Goal: Transaction & Acquisition: Purchase product/service

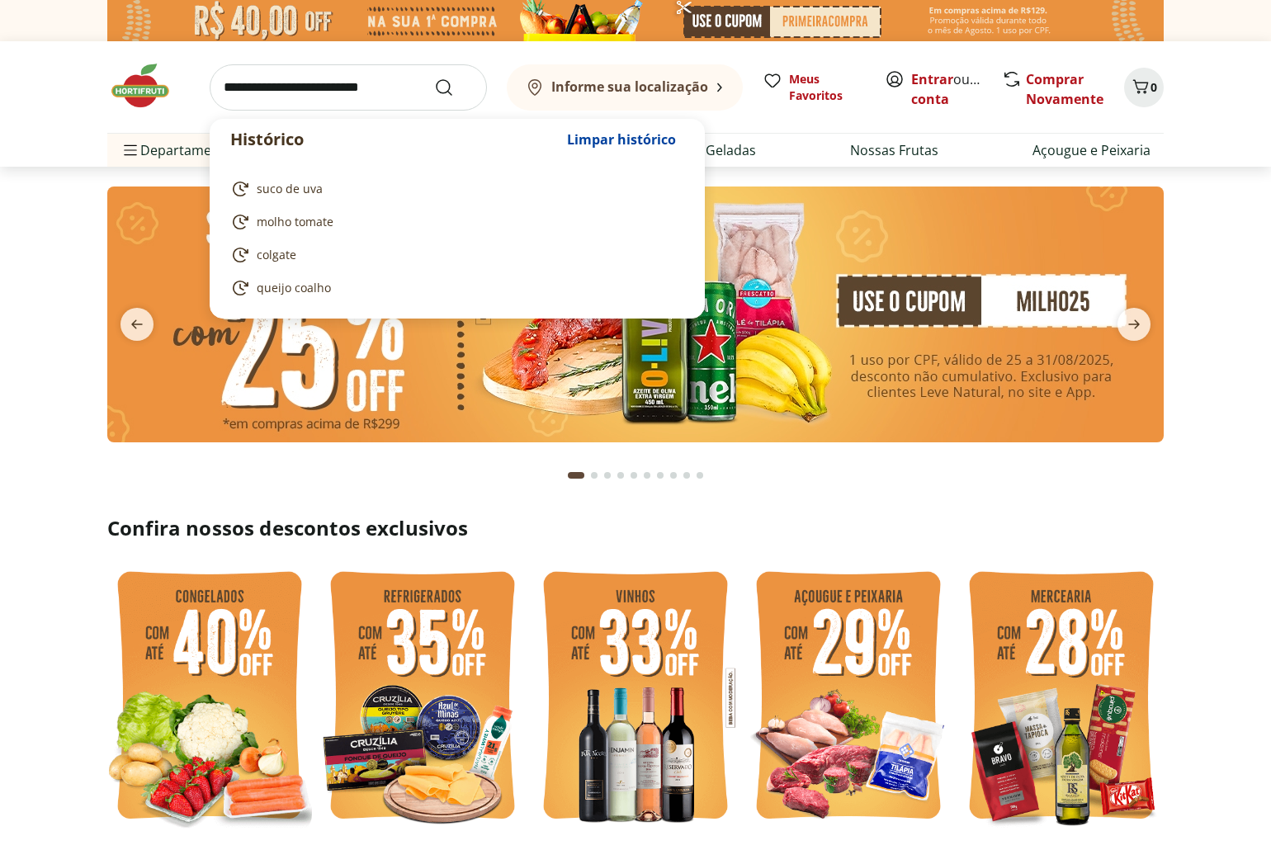
click at [333, 91] on input "search" at bounding box center [348, 87] width 277 height 46
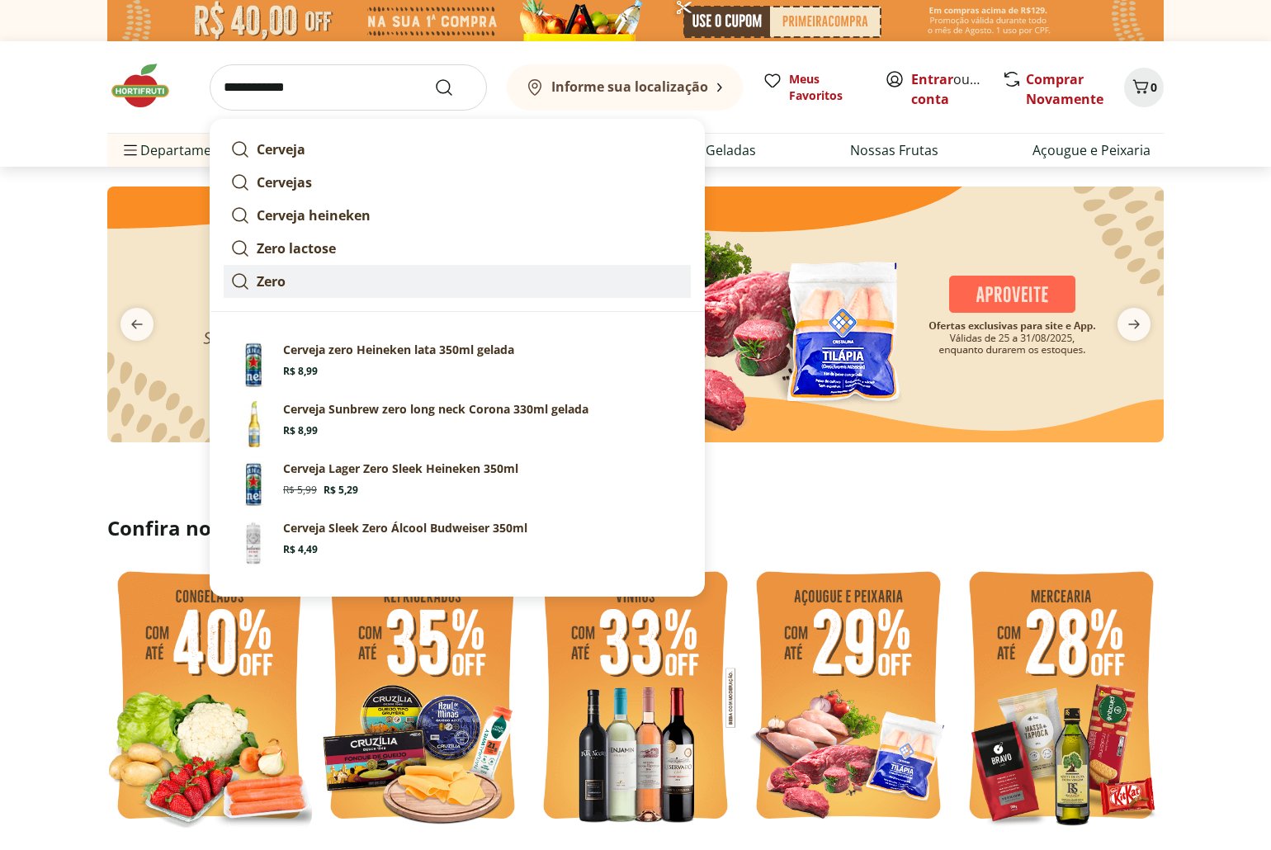
type input "**********"
click at [434, 78] on button "Submit Search" at bounding box center [454, 88] width 40 height 20
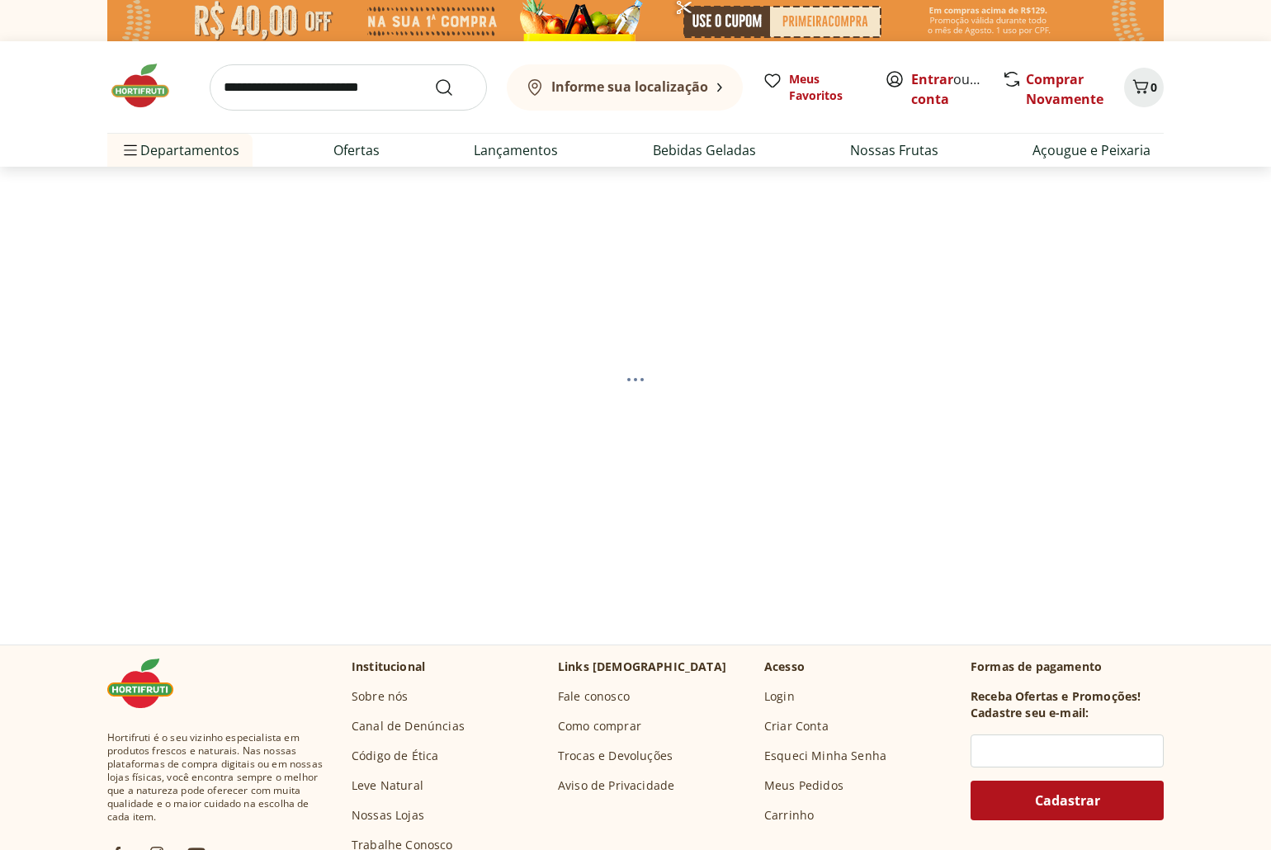
select select "**********"
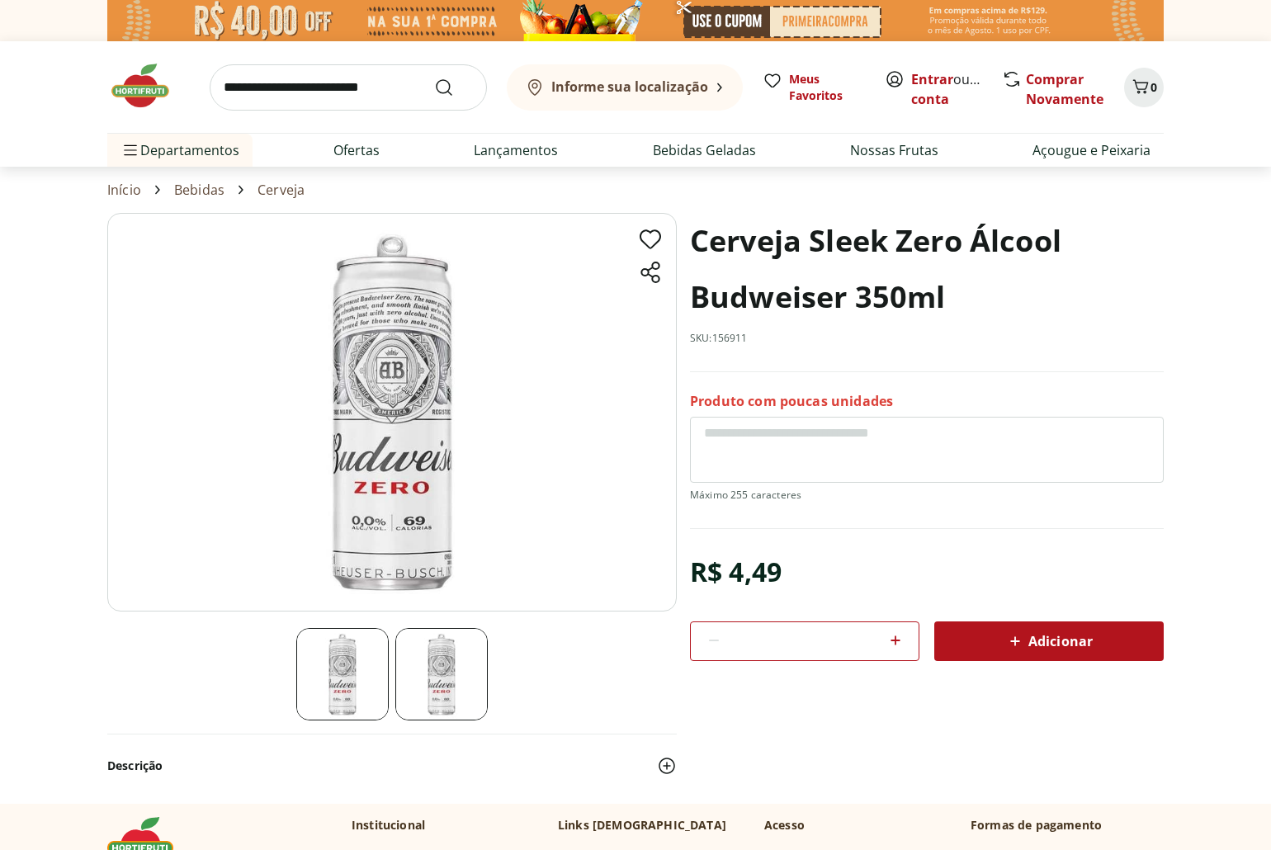
click at [432, 667] on img at bounding box center [441, 674] width 92 height 92
click at [347, 675] on img at bounding box center [342, 674] width 92 height 92
click at [421, 682] on img at bounding box center [441, 674] width 92 height 92
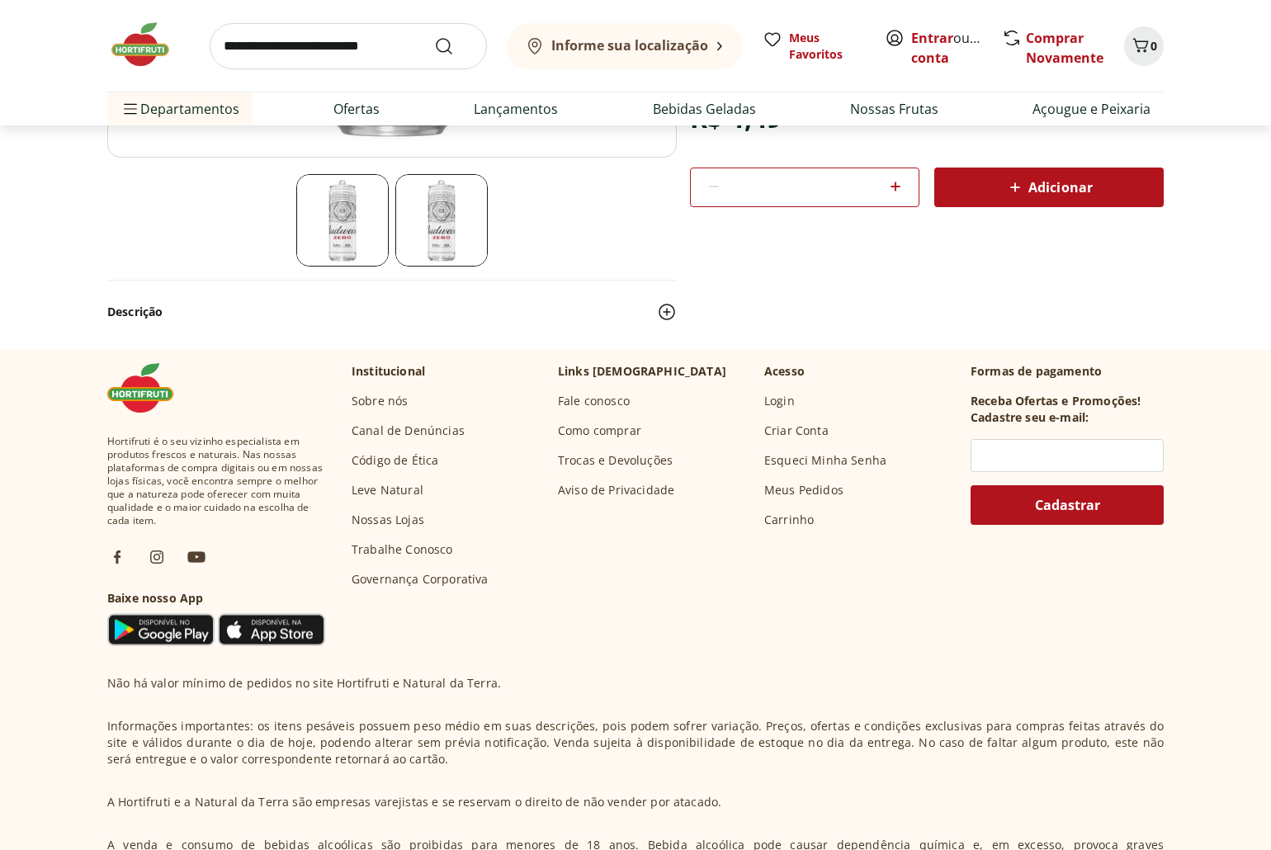
scroll to position [469, 0]
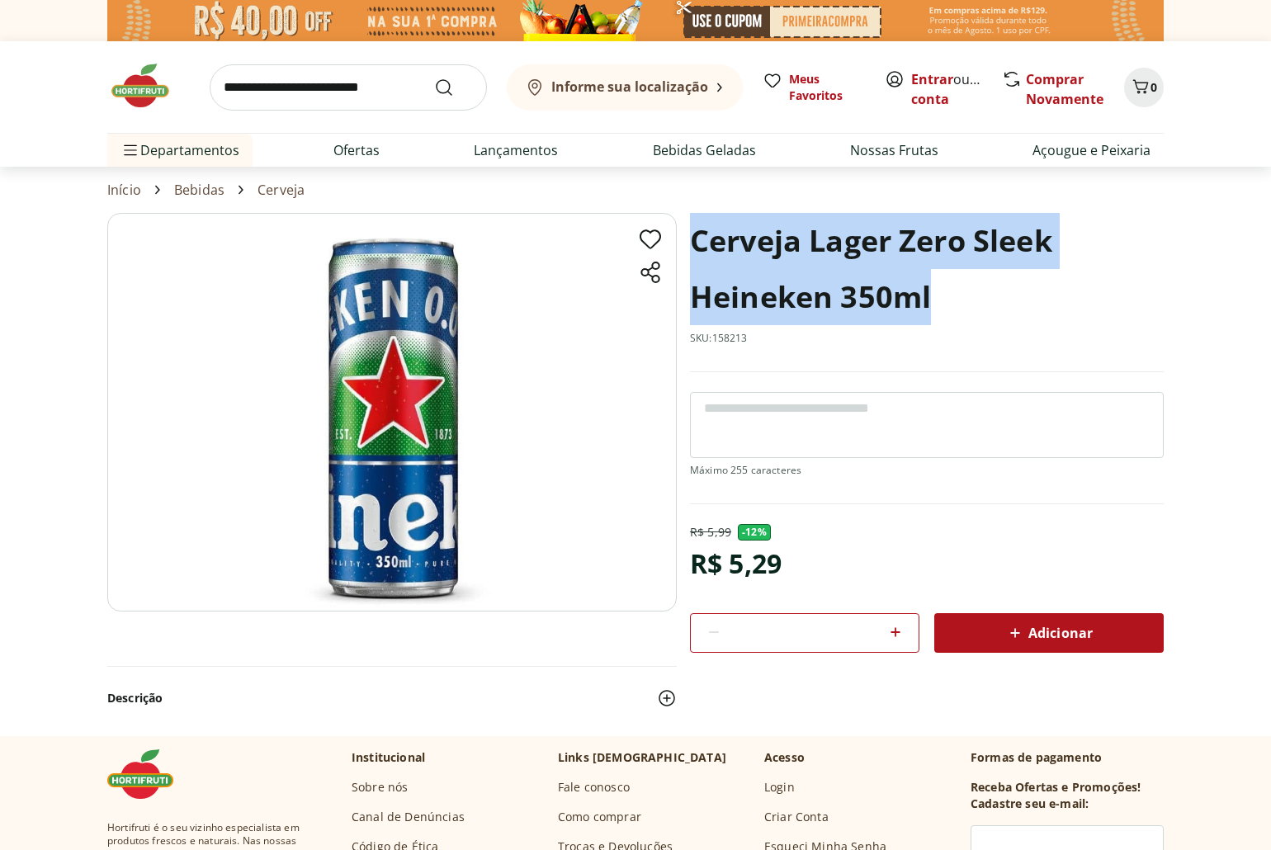
drag, startPoint x: 696, startPoint y: 243, endPoint x: 942, endPoint y: 277, distance: 248.3
click at [942, 277] on h1 "Cerveja Lager Zero Sleek Heineken 350ml" at bounding box center [927, 269] width 474 height 112
copy h1 "Cerveja Lager Zero Sleek Heineken 350ml"
